Goal: Information Seeking & Learning: Learn about a topic

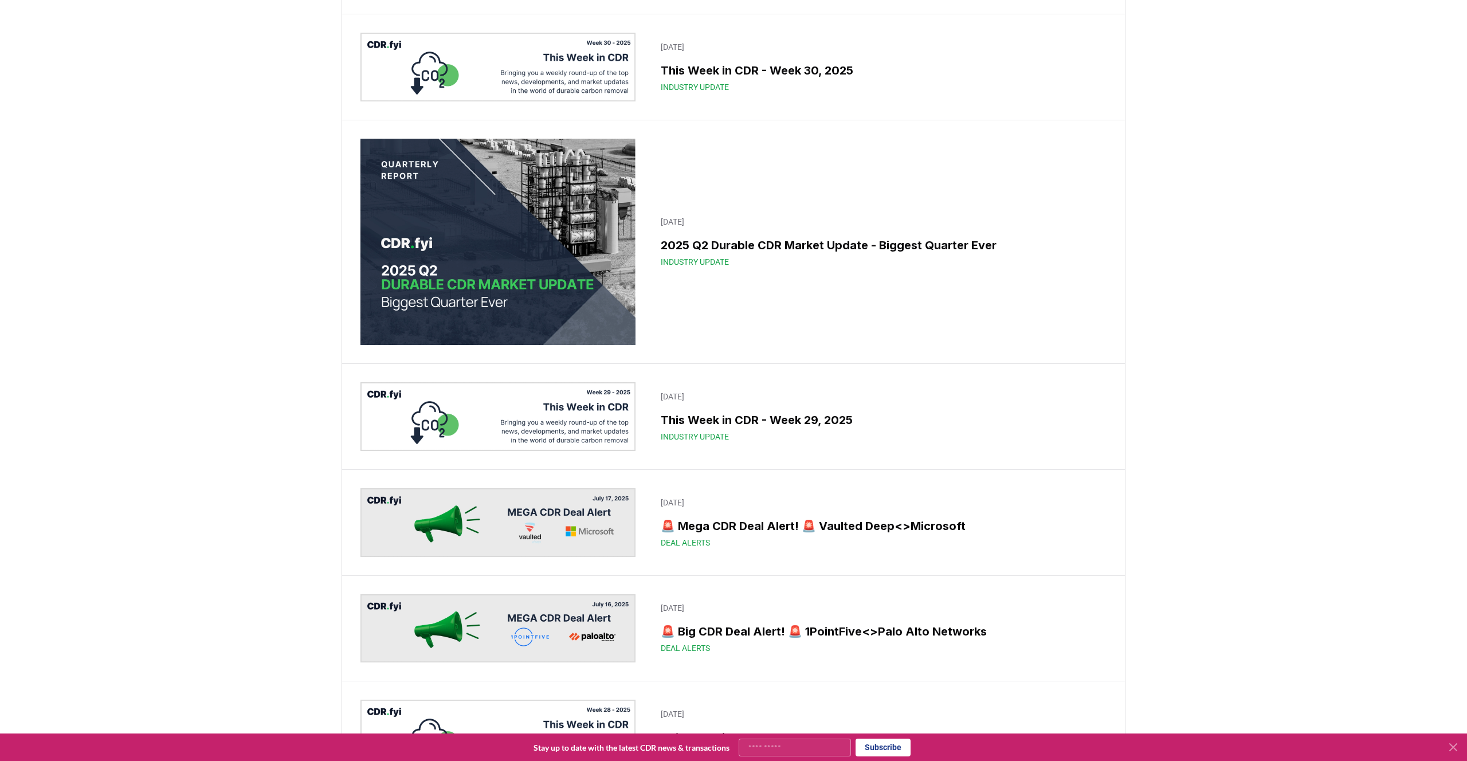
scroll to position [489, 0]
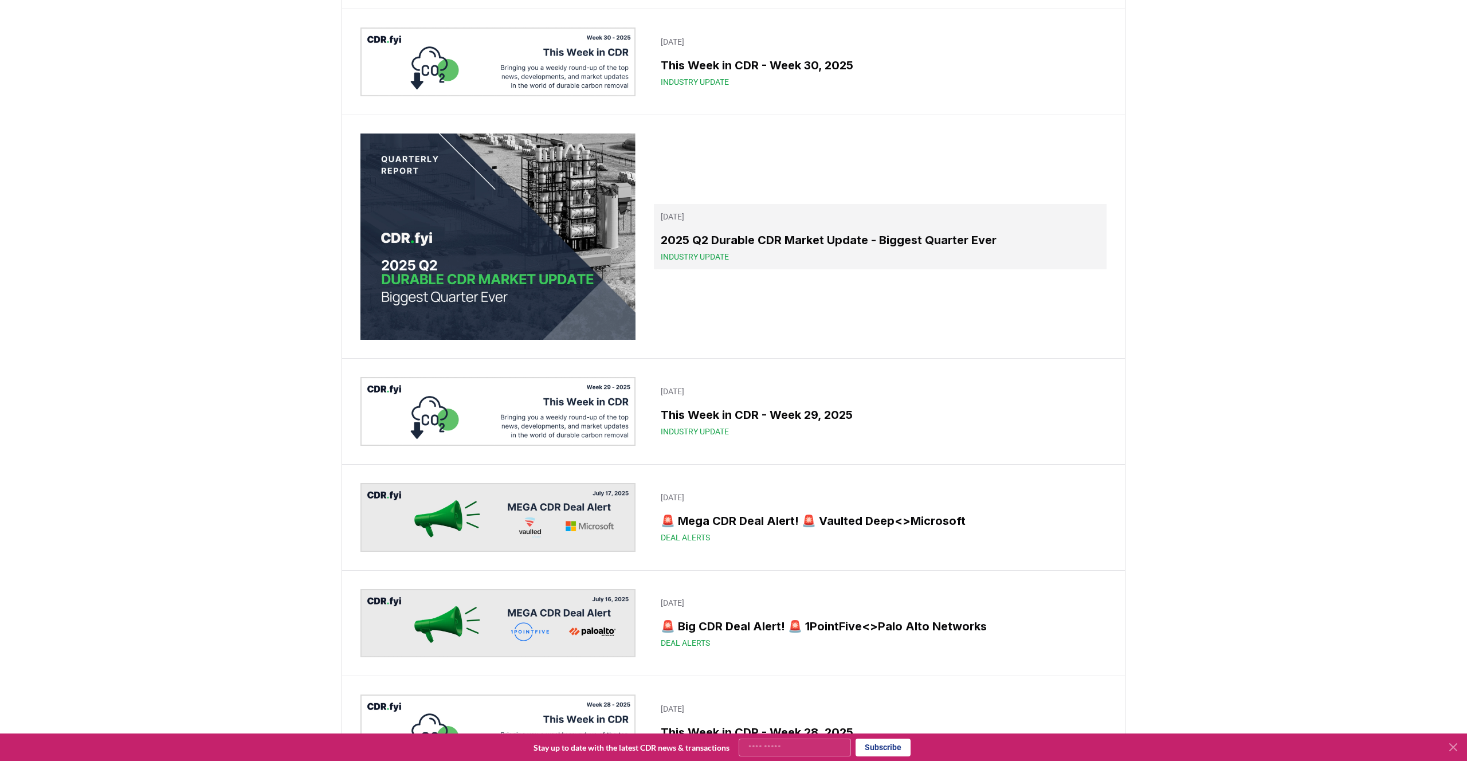
click at [770, 249] on h3 "2025 Q2 Durable CDR Market Update - Biggest Quarter Ever" at bounding box center [880, 239] width 439 height 17
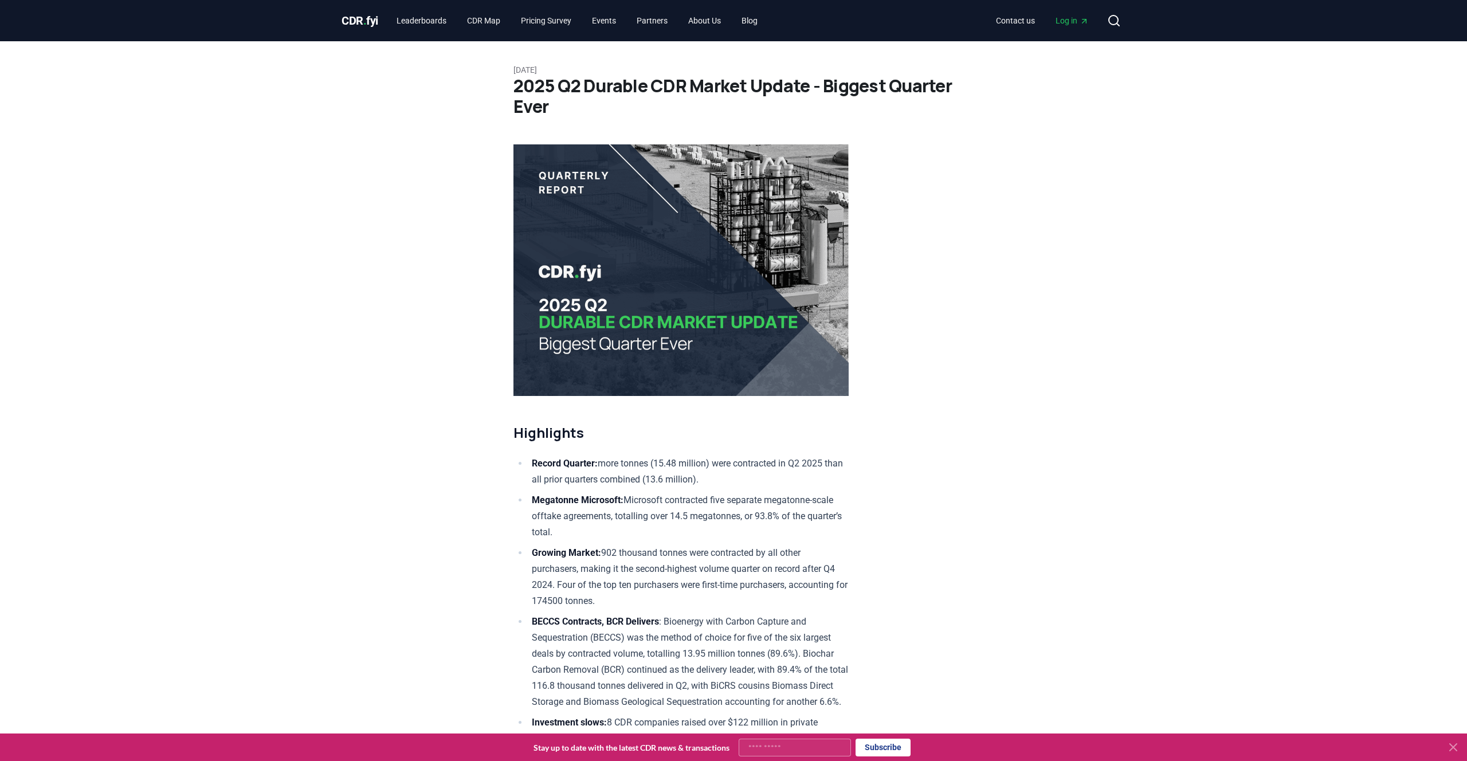
click at [354, 2] on div "CDR . fyi Leaderboards CDR Map Pricing Survey Events Partners About Us Blog Con…" at bounding box center [733, 20] width 784 height 41
